Goal: Task Accomplishment & Management: Complete application form

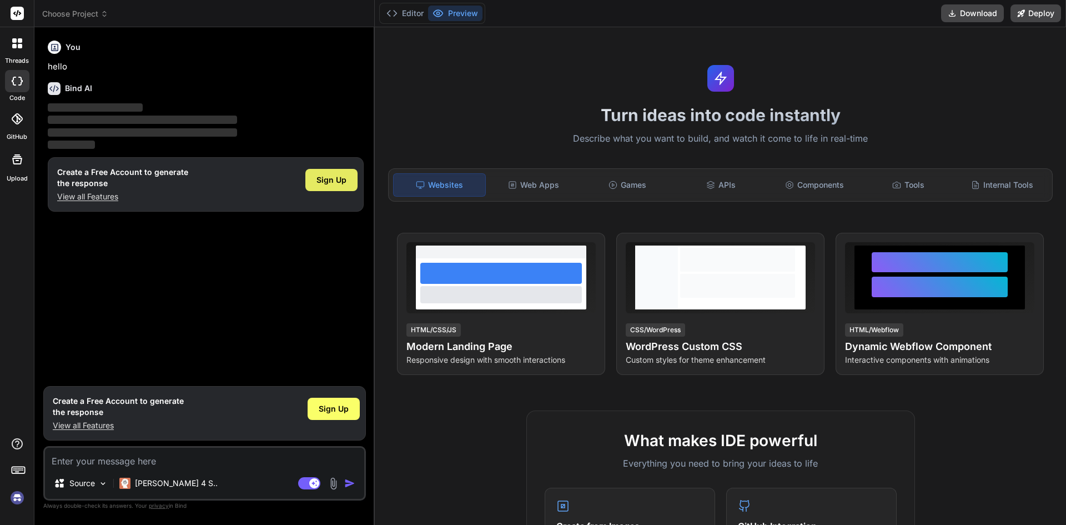
click at [323, 179] on span "Sign Up" at bounding box center [331, 179] width 30 height 11
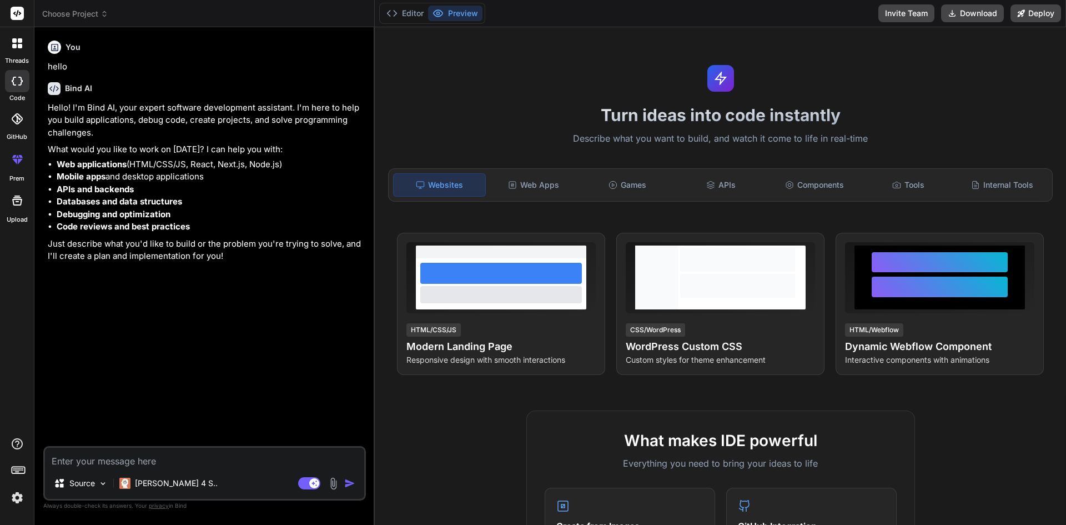
click at [19, 49] on div at bounding box center [17, 43] width 23 height 23
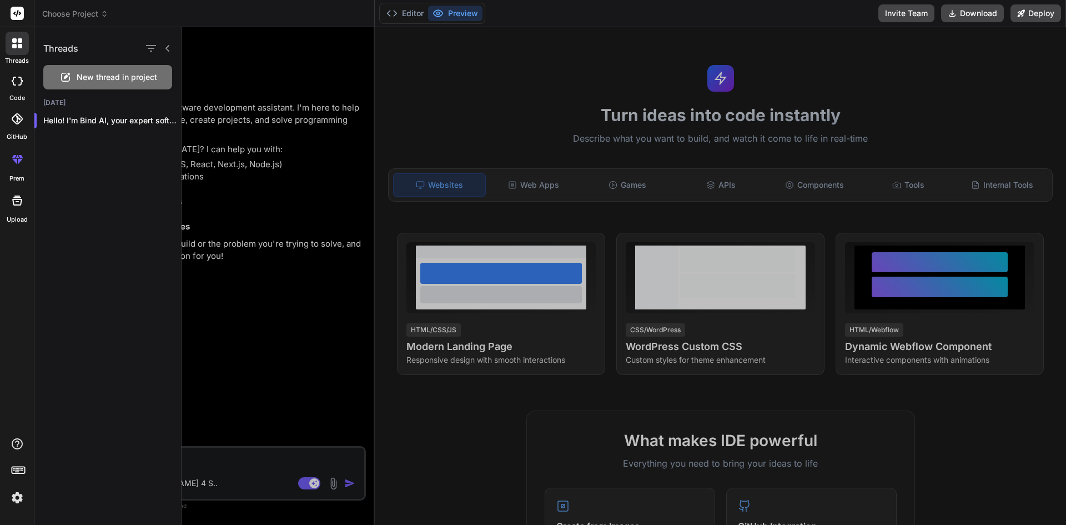
click at [21, 93] on label "code" at bounding box center [17, 97] width 16 height 9
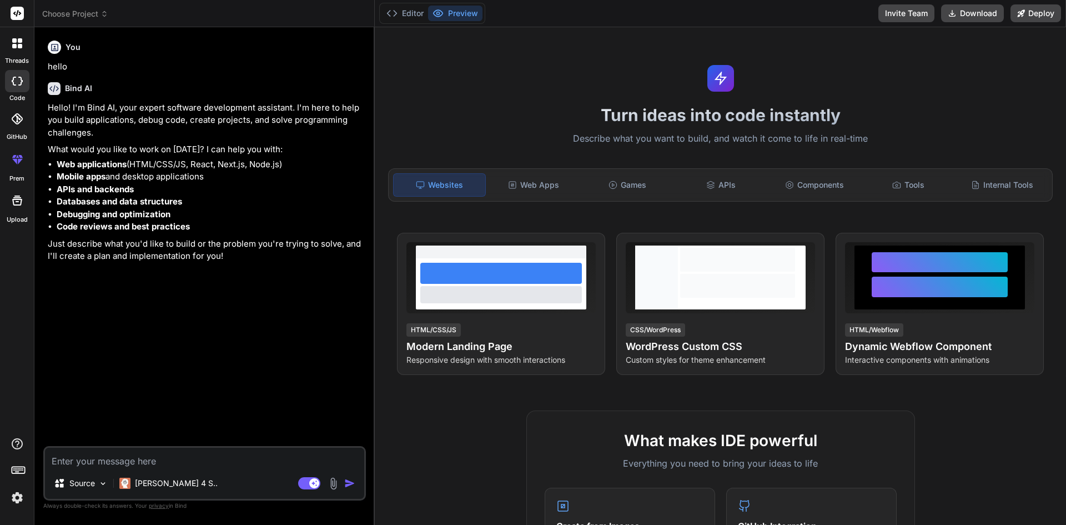
click at [203, 461] on textarea at bounding box center [204, 457] width 319 height 20
click at [18, 204] on icon at bounding box center [17, 200] width 10 height 10
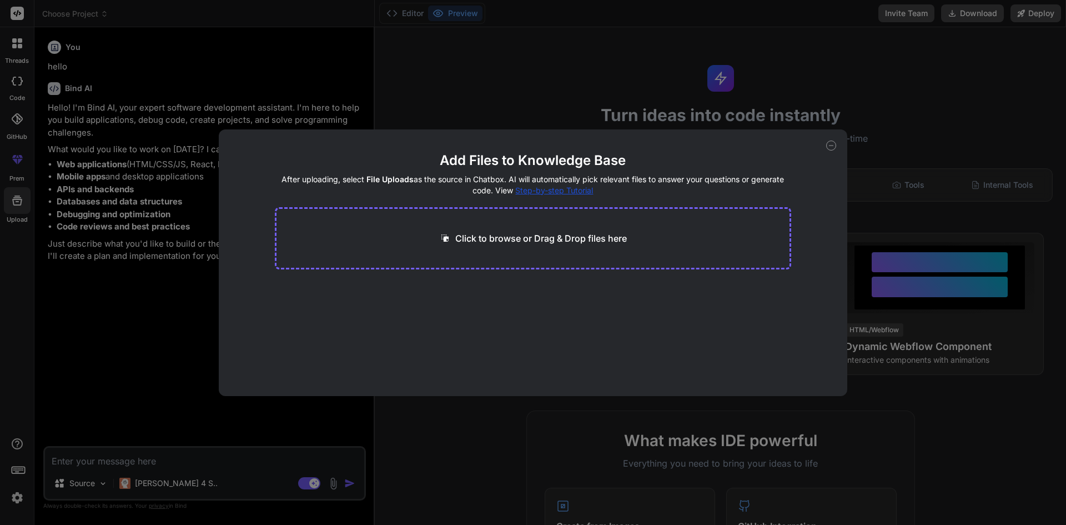
click at [323, 107] on div "Add Files to Knowledge Base After uploading, select File Uploads as the source …" at bounding box center [533, 262] width 1066 height 525
type textarea "x"
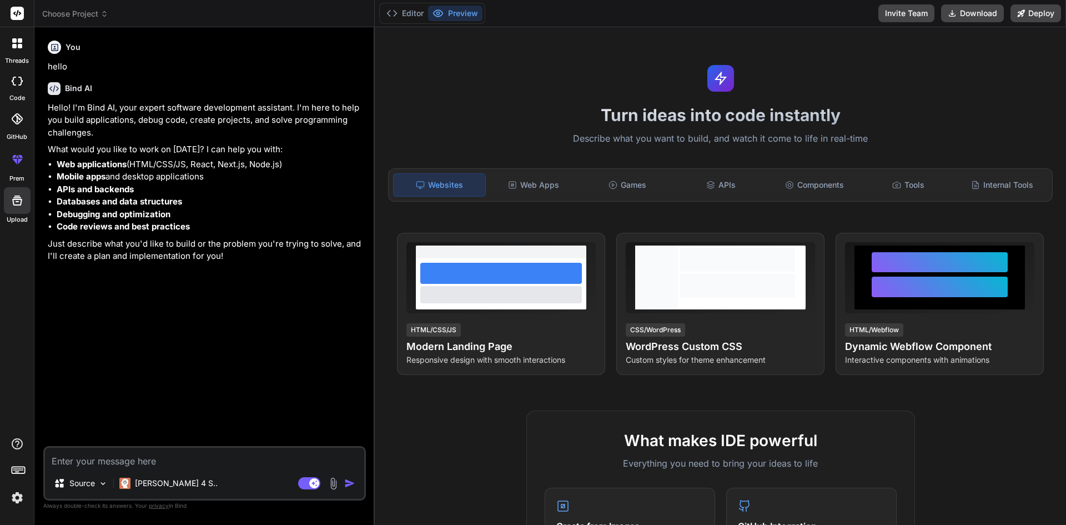
click at [14, 37] on div at bounding box center [17, 43] width 23 height 23
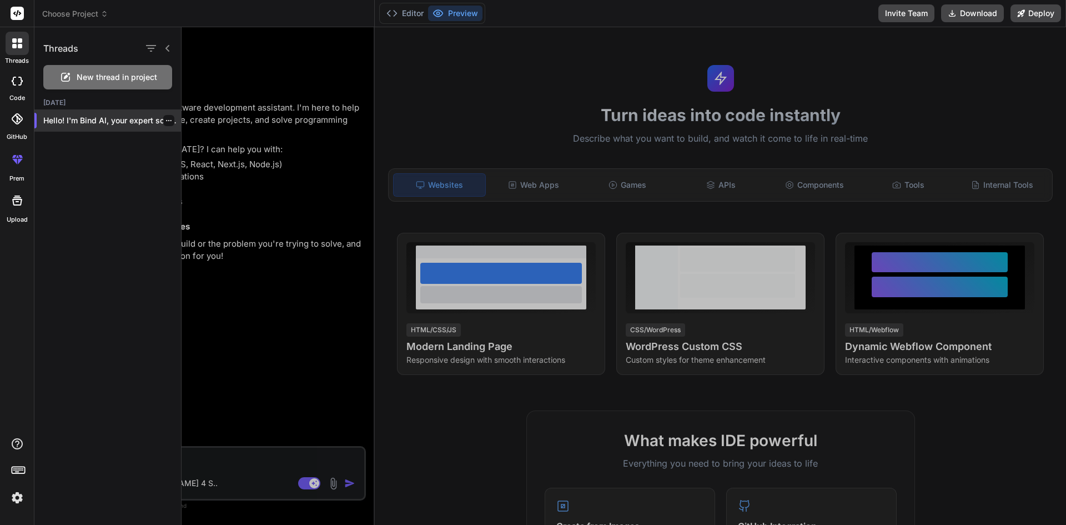
click at [165, 125] on div at bounding box center [168, 120] width 11 height 11
click at [248, 112] on div at bounding box center [624, 275] width 884 height 497
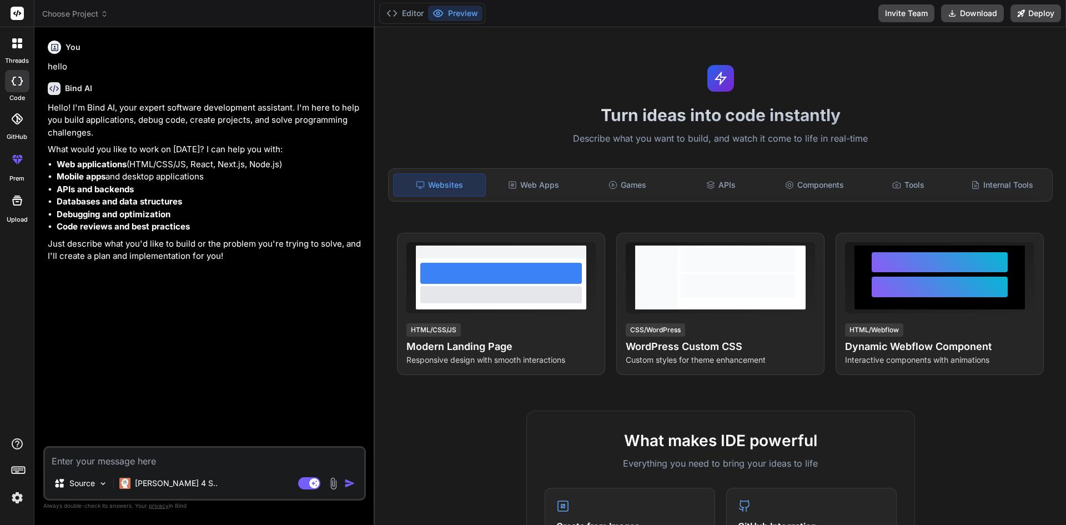
click at [137, 461] on textarea at bounding box center [204, 457] width 319 height 20
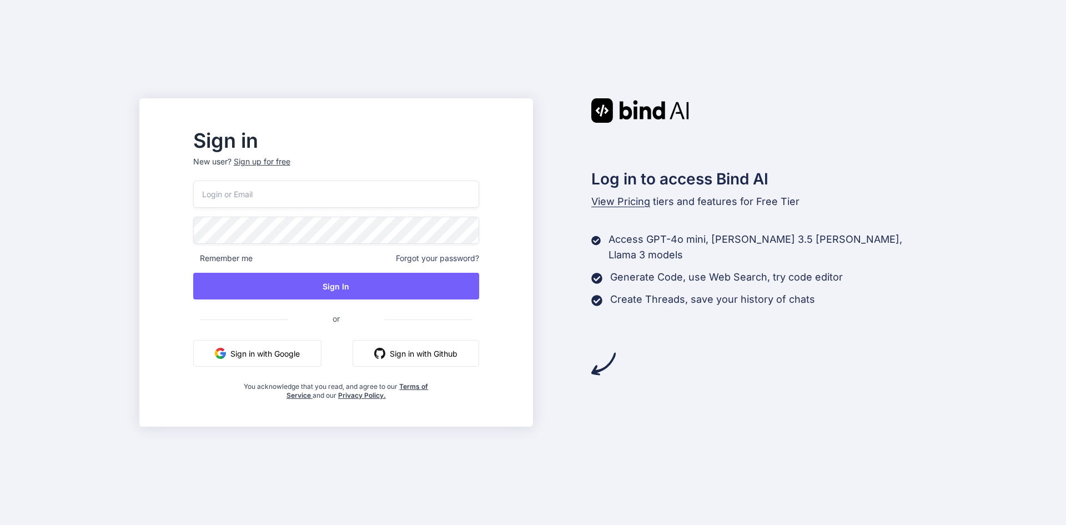
click at [310, 195] on input "email" at bounding box center [336, 193] width 286 height 27
click at [290, 157] on div "Sign up for free" at bounding box center [262, 161] width 57 height 11
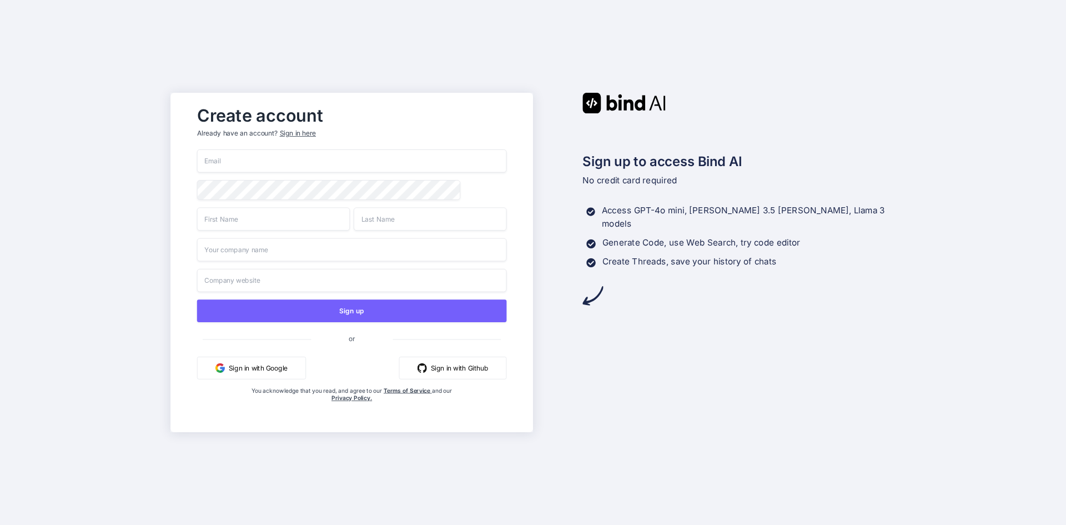
click at [264, 157] on input "email" at bounding box center [352, 160] width 310 height 23
type input "hemant"
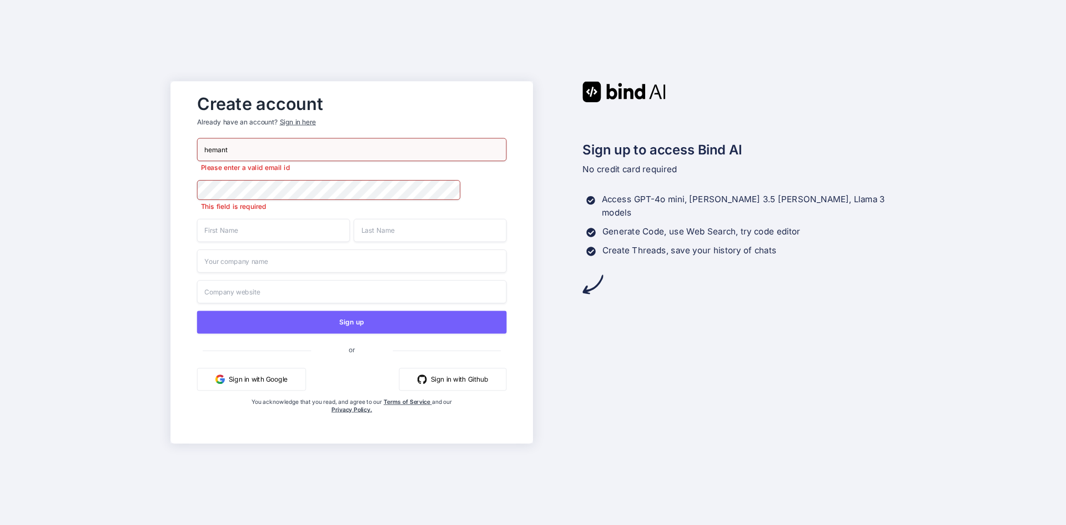
drag, startPoint x: 255, startPoint y: 161, endPoint x: 140, endPoint y: 159, distance: 114.9
click at [140, 159] on div "Create account Already have an account? Sign in here hemant Please enter a vali…" at bounding box center [533, 262] width 1066 height 525
paste input "[EMAIL_ADDRESS][DOMAIN_NAME]"
type input "[EMAIL_ADDRESS][DOMAIN_NAME]"
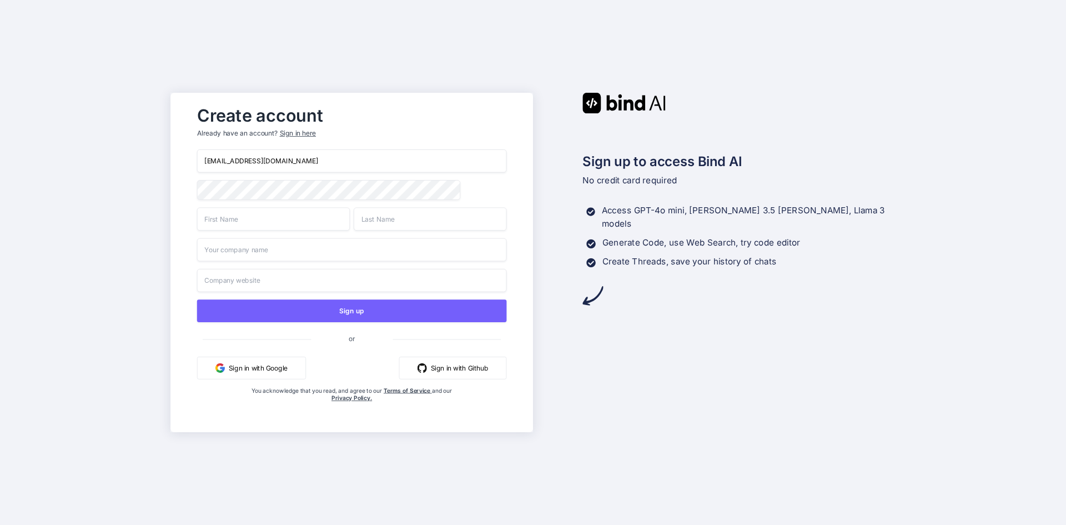
click at [258, 236] on div "[EMAIL_ADDRESS][DOMAIN_NAME] Sign up or Sign in with Google Sign in with Github…" at bounding box center [352, 286] width 310 height 275
type input "rahul"
click at [397, 226] on input "text" at bounding box center [430, 218] width 153 height 23
type input "tyagi"
click at [326, 256] on input "text" at bounding box center [352, 249] width 310 height 23
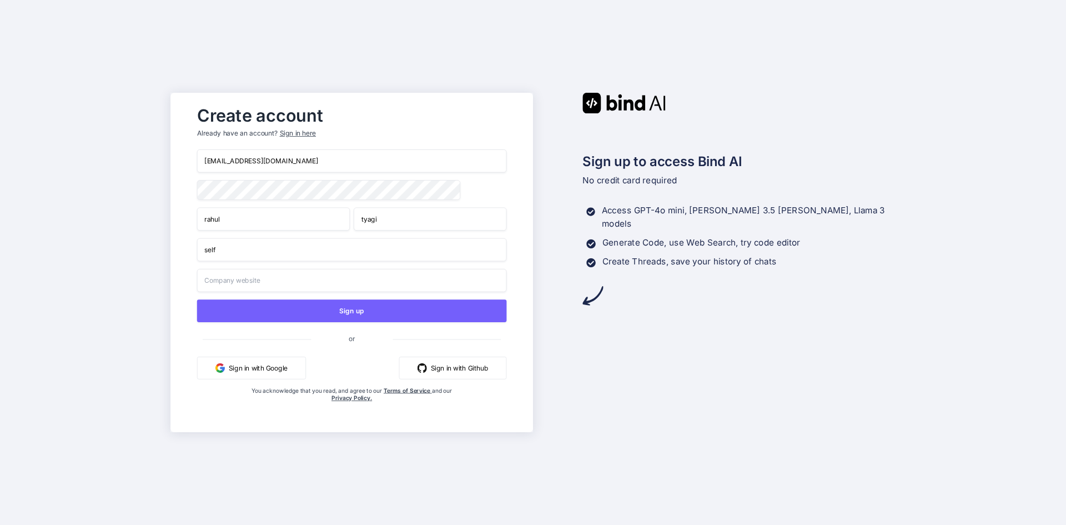
type input "self"
click at [304, 288] on input "text" at bounding box center [352, 280] width 310 height 23
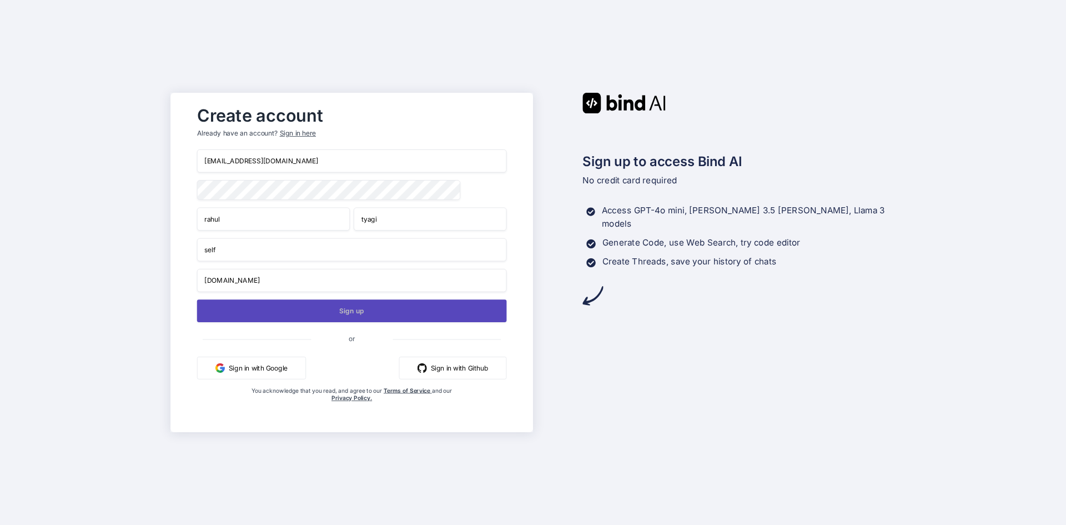
type input "[DOMAIN_NAME]"
click at [319, 312] on button "Sign up" at bounding box center [352, 310] width 310 height 23
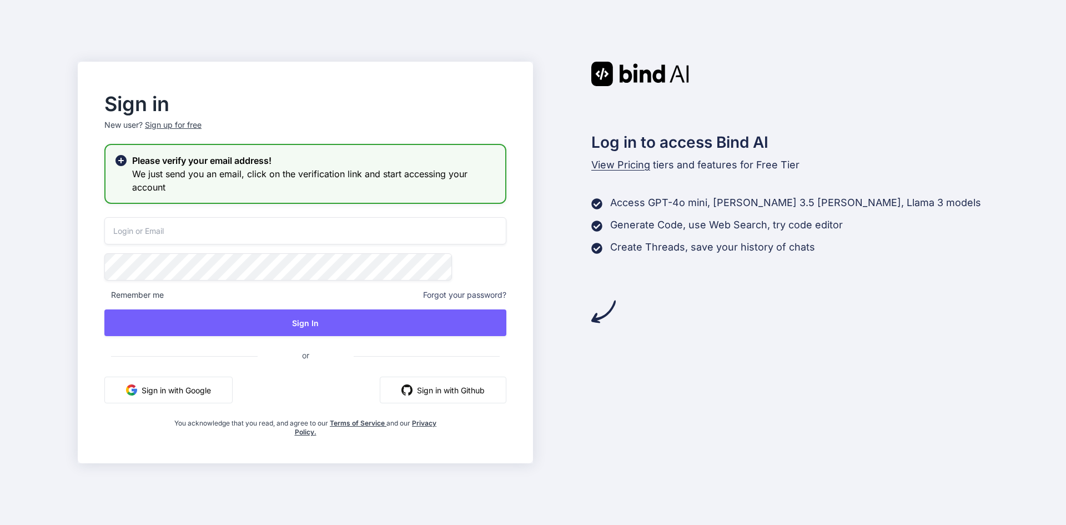
click at [241, 227] on input "email" at bounding box center [305, 230] width 402 height 27
paste input "[EMAIL_ADDRESS][DOMAIN_NAME]"
type input "[EMAIL_ADDRESS][DOMAIN_NAME]"
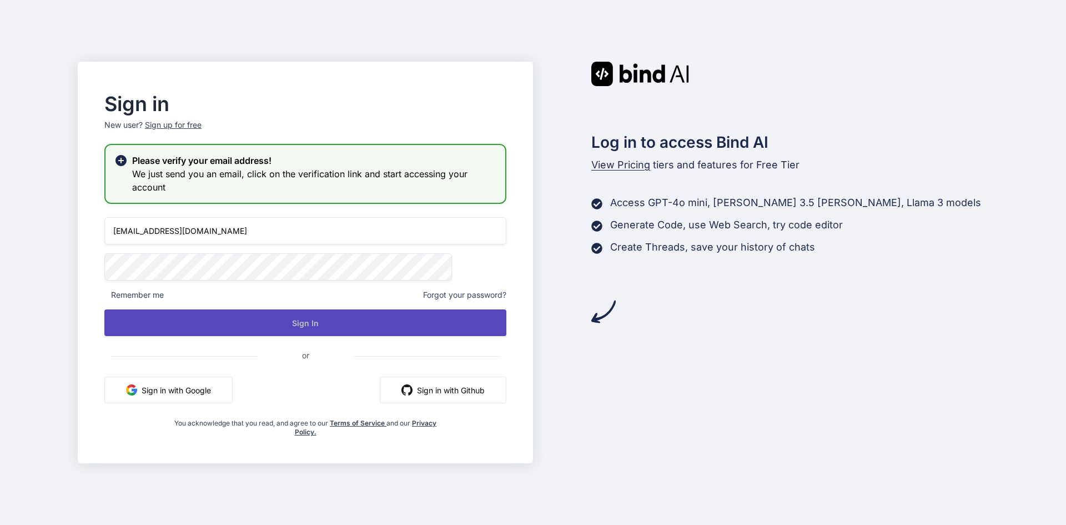
click at [345, 325] on button "Sign In" at bounding box center [305, 322] width 402 height 27
